Goal: Find specific page/section: Find specific page/section

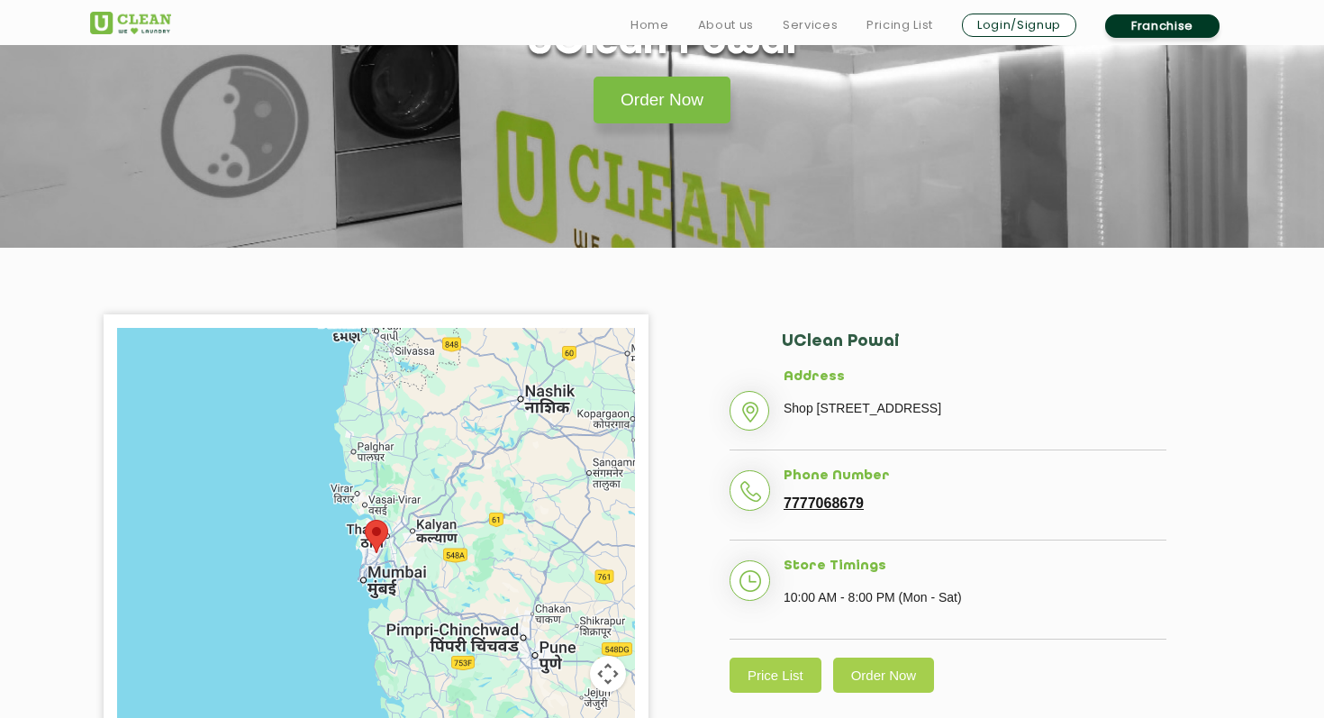
scroll to position [382, 0]
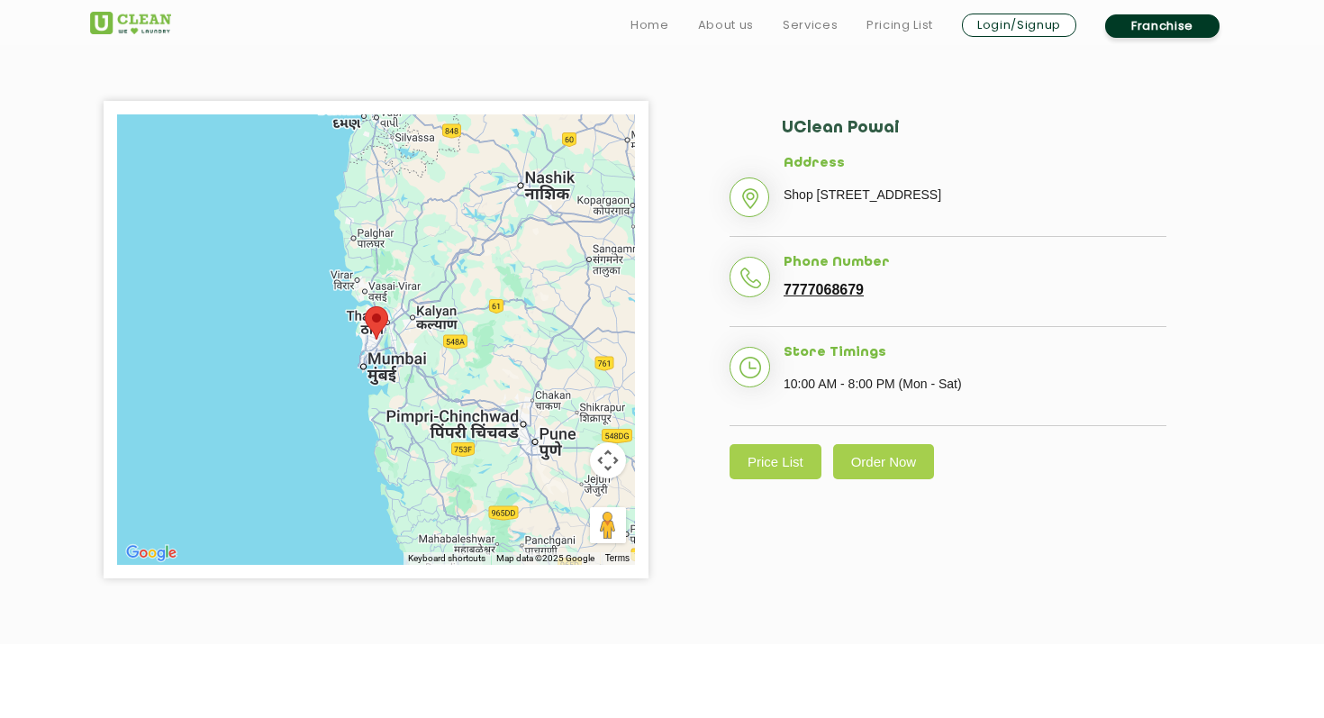
click at [827, 131] on h2 "UClean Powai" at bounding box center [974, 137] width 385 height 37
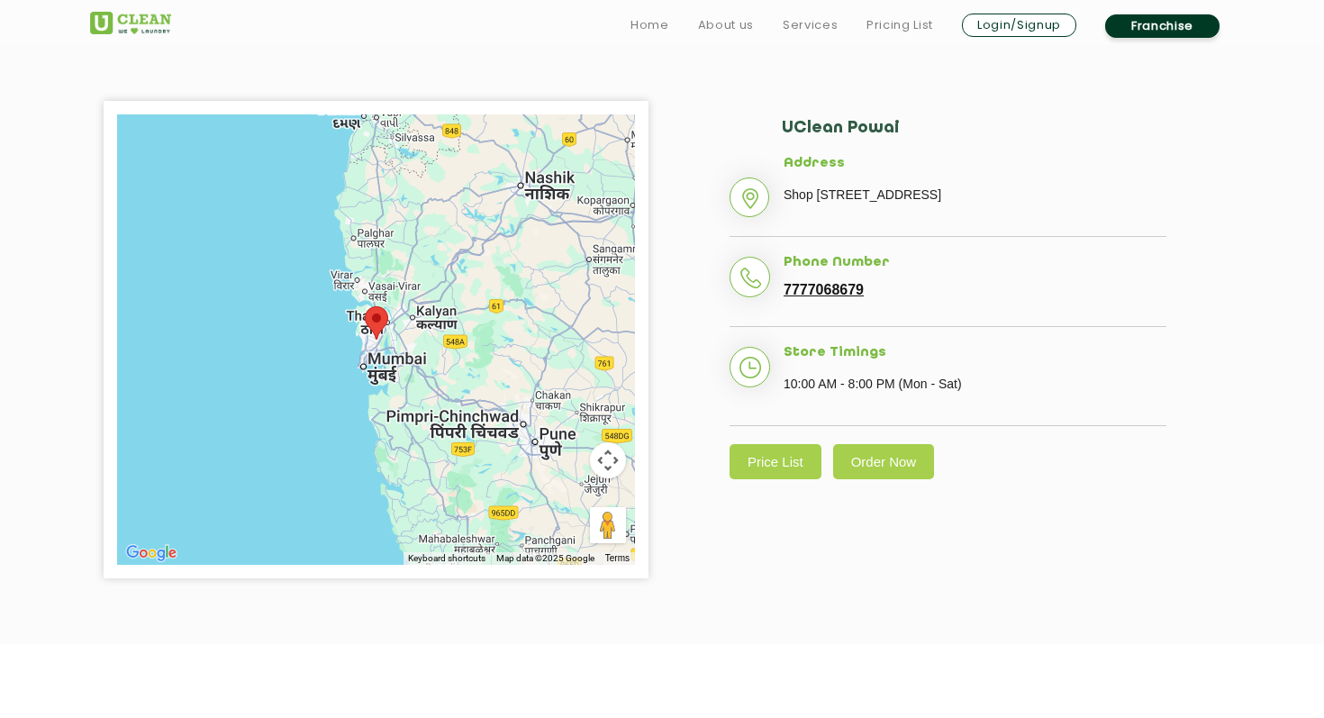
click at [908, 238] on li "Address [STREET_ADDRESS]" at bounding box center [948, 197] width 437 height 82
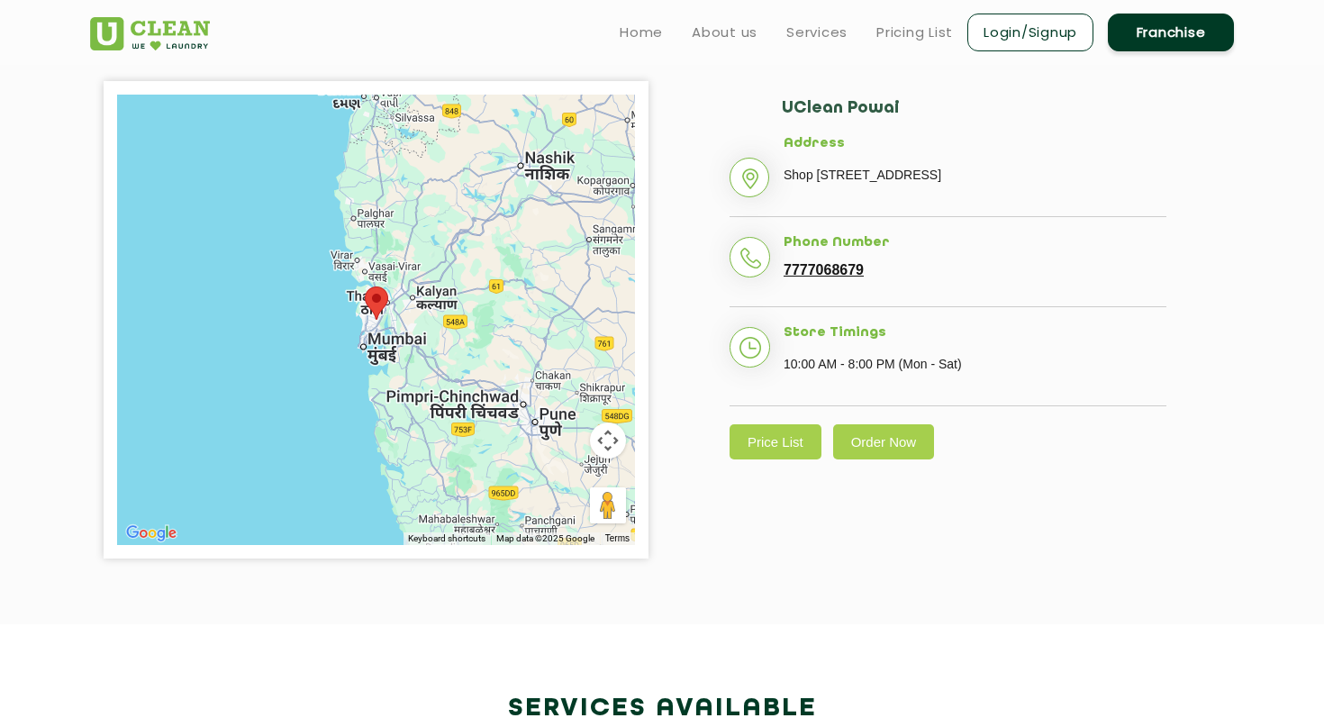
scroll to position [0, 0]
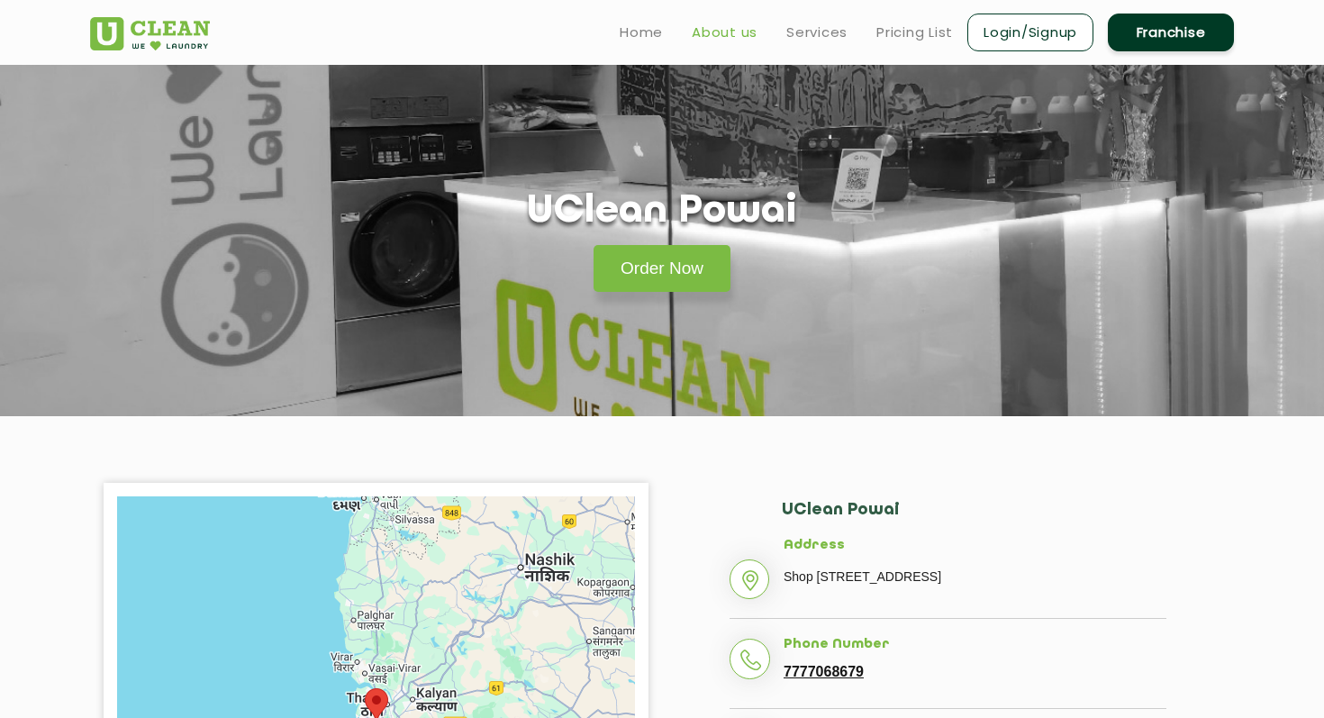
click at [722, 39] on link "About us" at bounding box center [725, 33] width 66 height 22
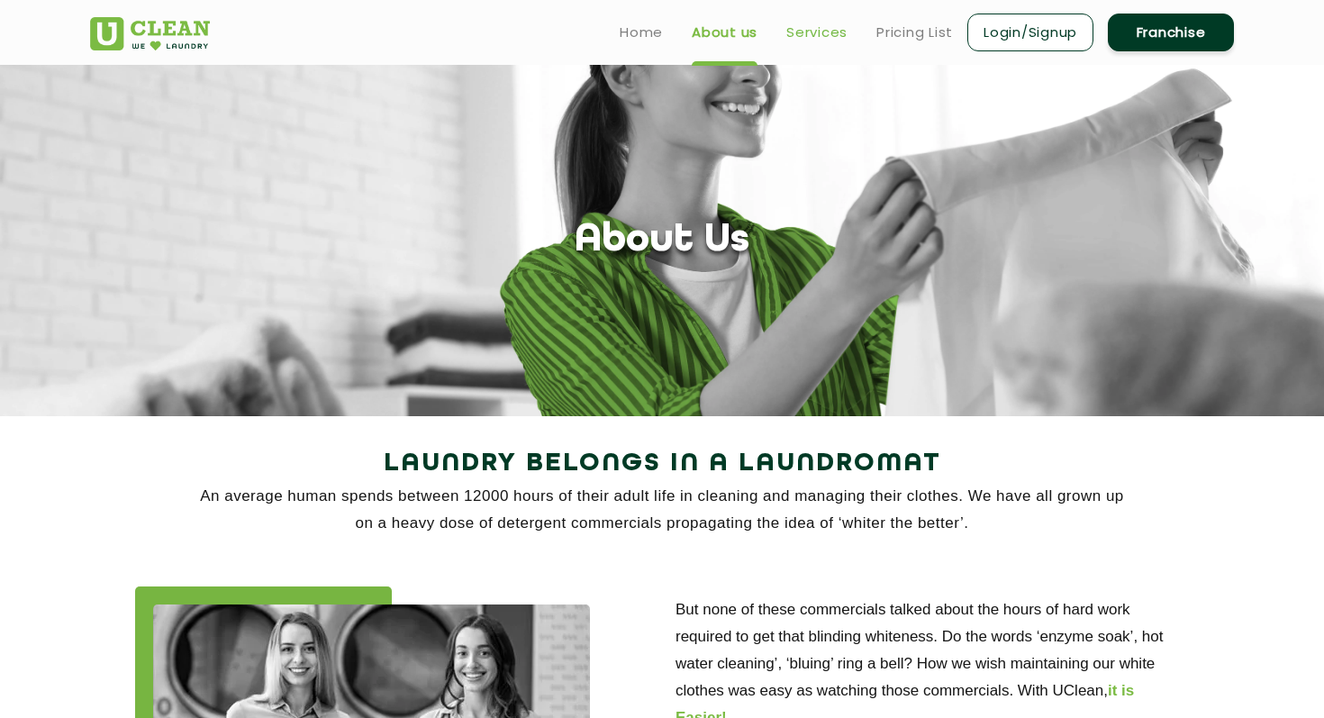
click at [797, 34] on link "Services" at bounding box center [816, 33] width 61 height 22
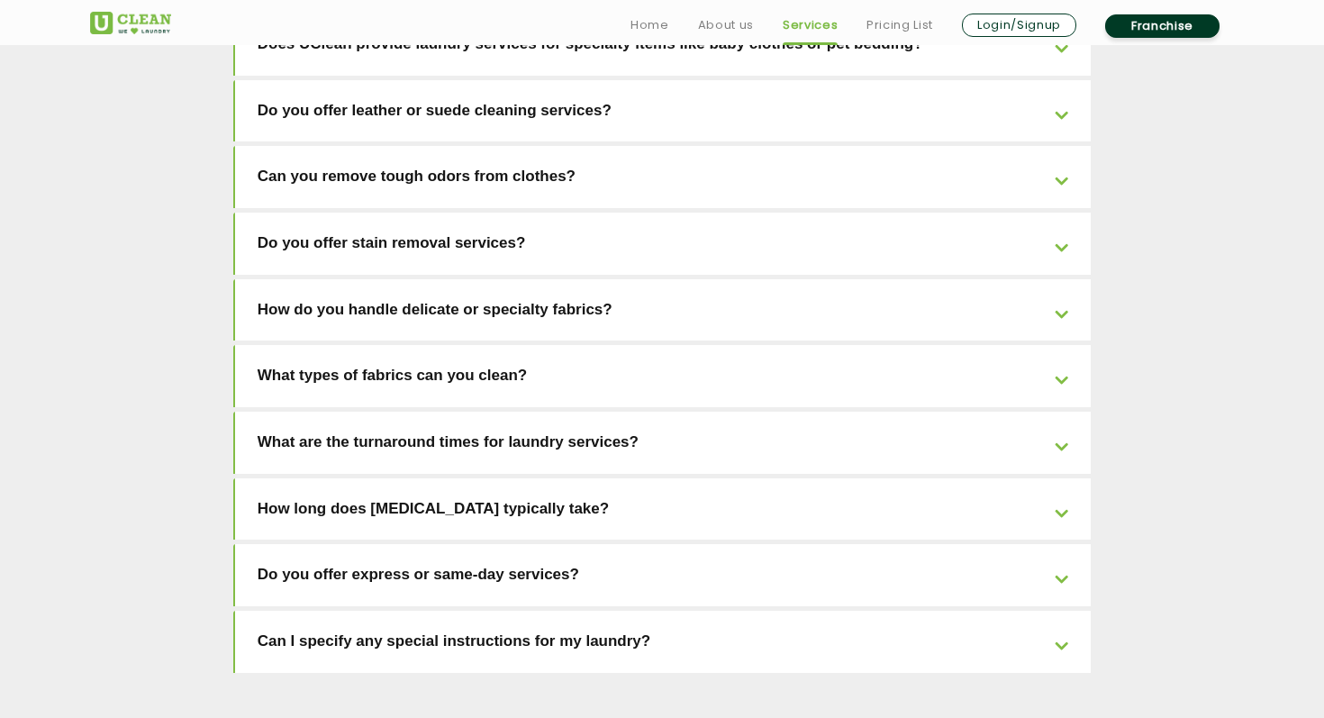
scroll to position [4045, 0]
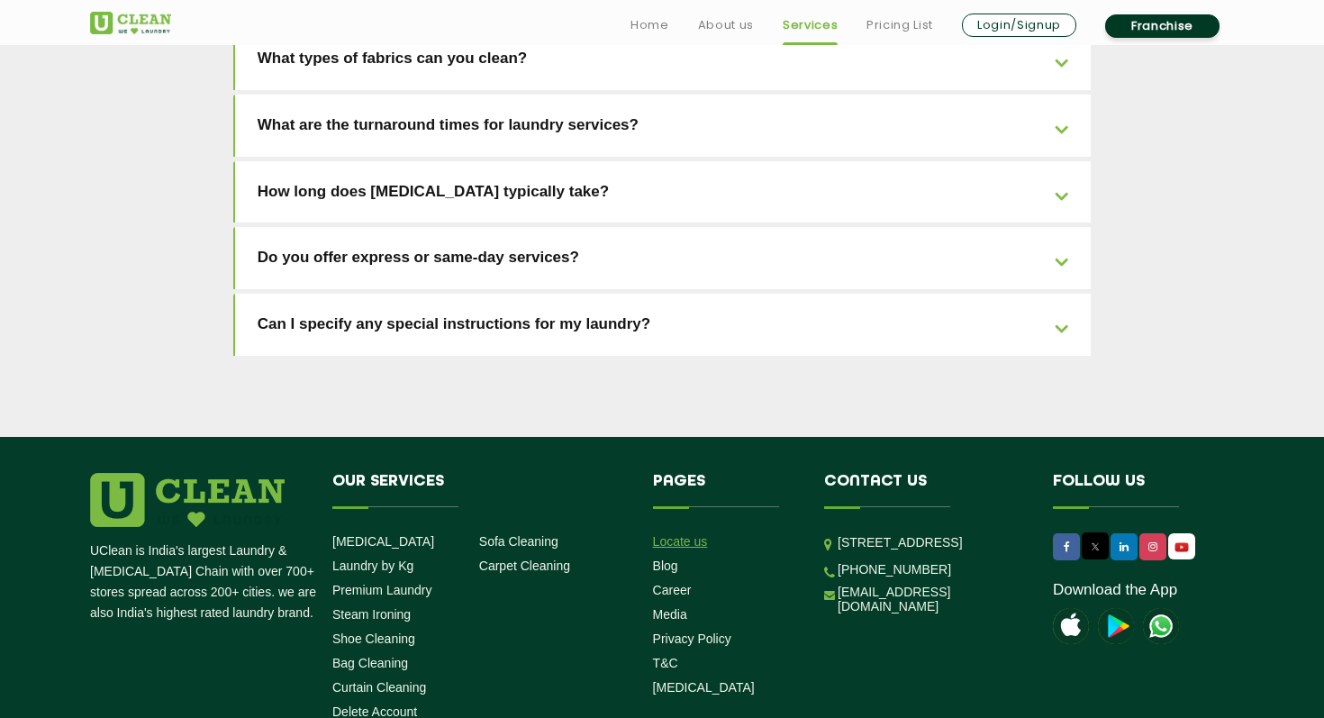
click at [687, 534] on link "Locate us" at bounding box center [680, 541] width 55 height 14
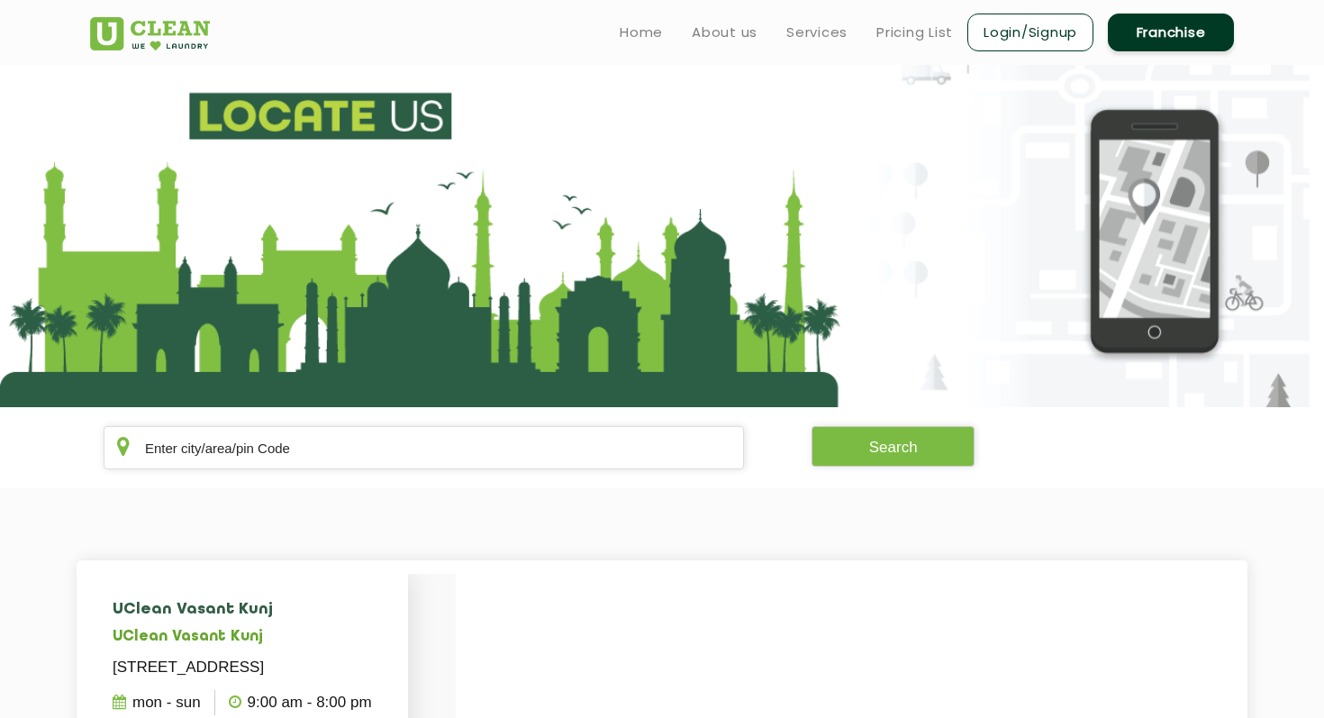
scroll to position [152, 0]
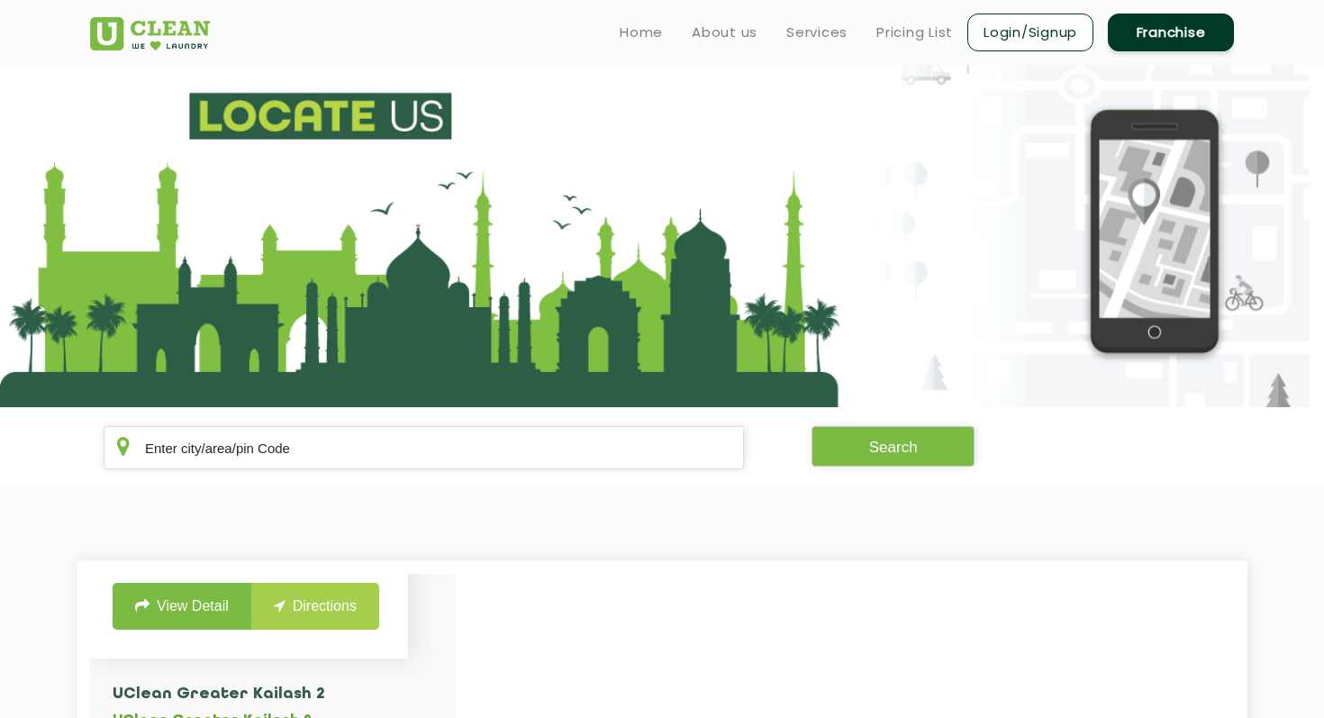
click at [167, 630] on link "View Detail" at bounding box center [182, 606] width 139 height 47
